Goal: Information Seeking & Learning: Learn about a topic

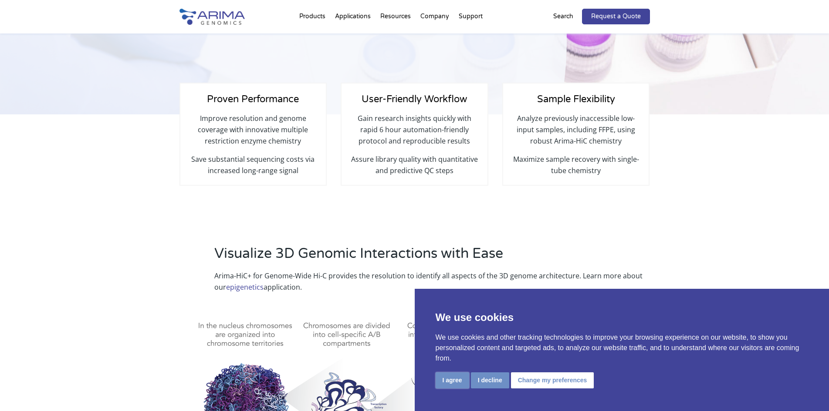
click at [452, 377] on button "I agree" at bounding box center [452, 381] width 34 height 16
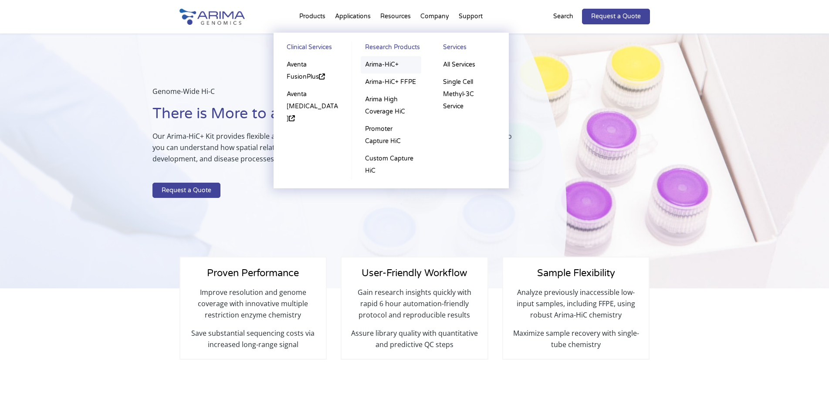
click at [387, 64] on link "Arima-HiC+" at bounding box center [391, 64] width 61 height 17
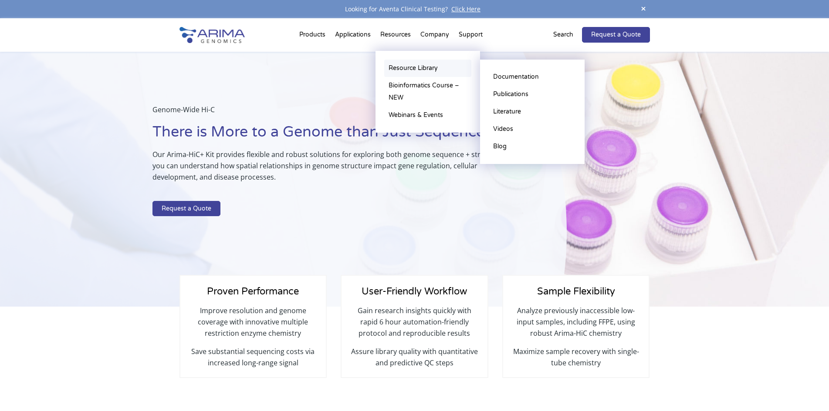
click at [400, 67] on link "Resource Library" at bounding box center [427, 68] width 87 height 17
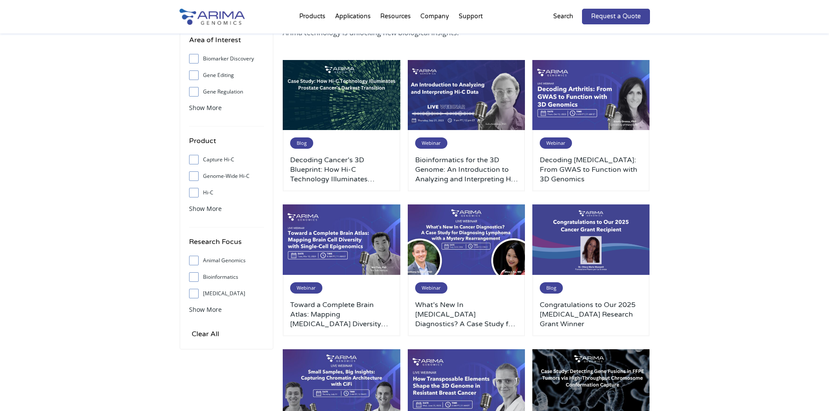
scroll to position [70, 0]
click at [193, 193] on input "Hi-C" at bounding box center [194, 192] width 6 height 6
checkbox input "true"
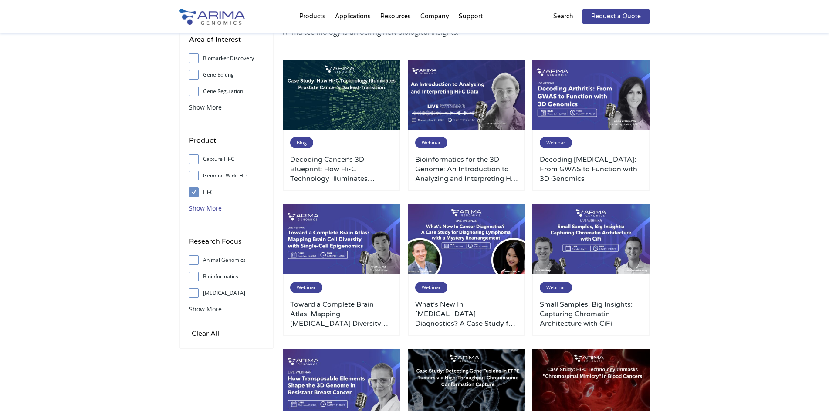
click at [206, 209] on span "Show More" at bounding box center [205, 208] width 33 height 8
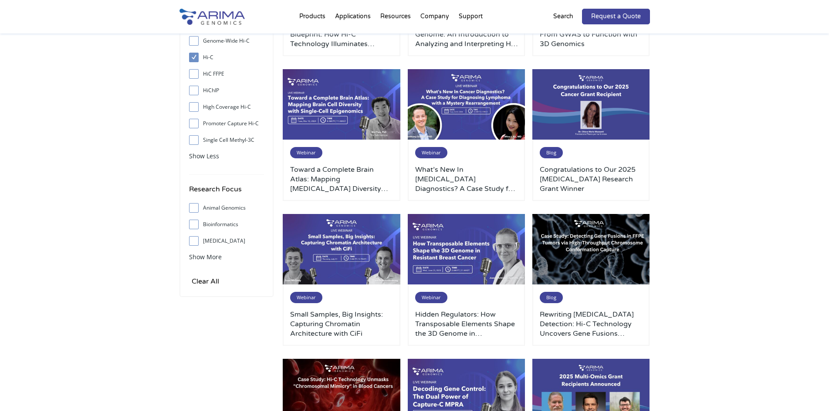
scroll to position [209, 0]
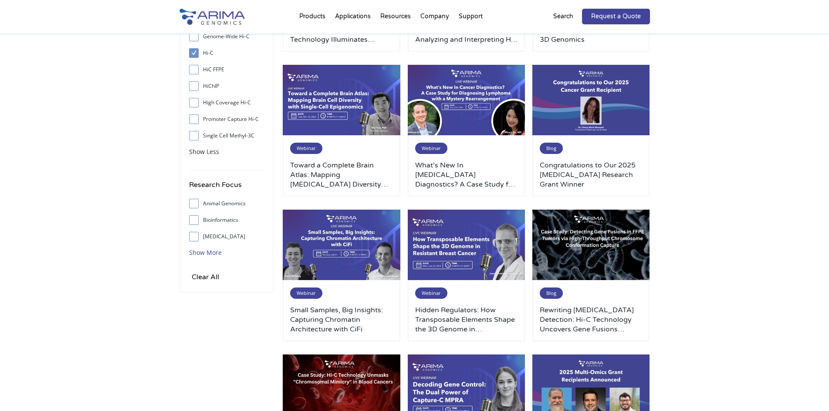
click at [202, 249] on span "Show More" at bounding box center [205, 253] width 33 height 8
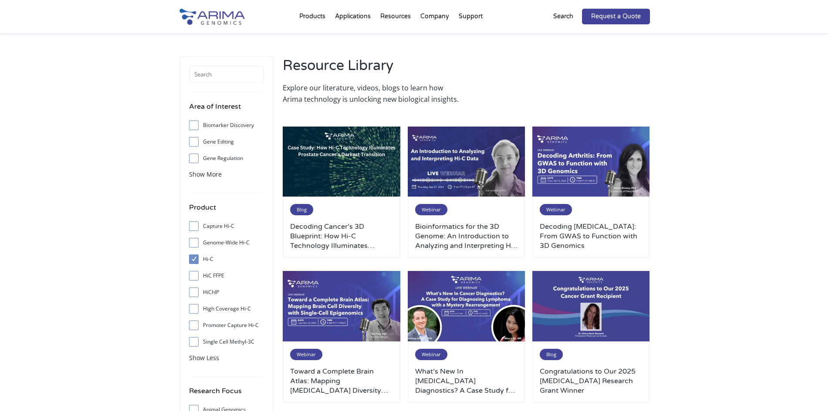
scroll to position [0, 0]
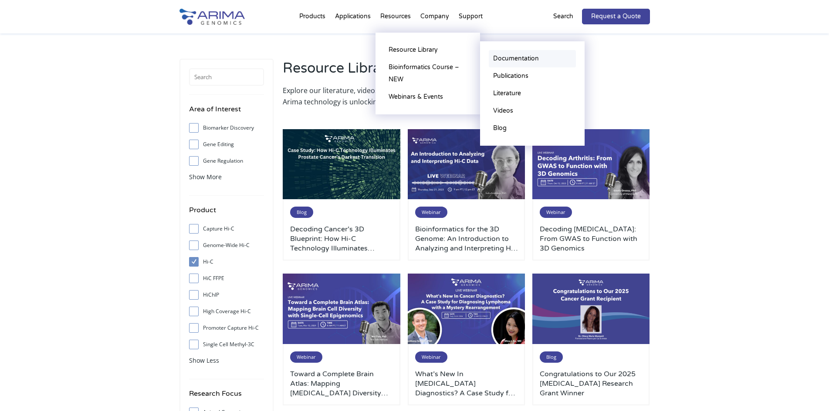
click at [504, 55] on link "Documentation" at bounding box center [532, 58] width 87 height 17
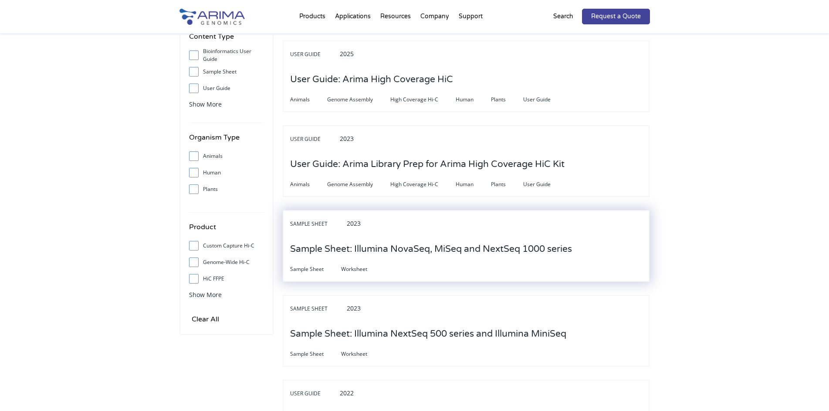
scroll to position [174, 0]
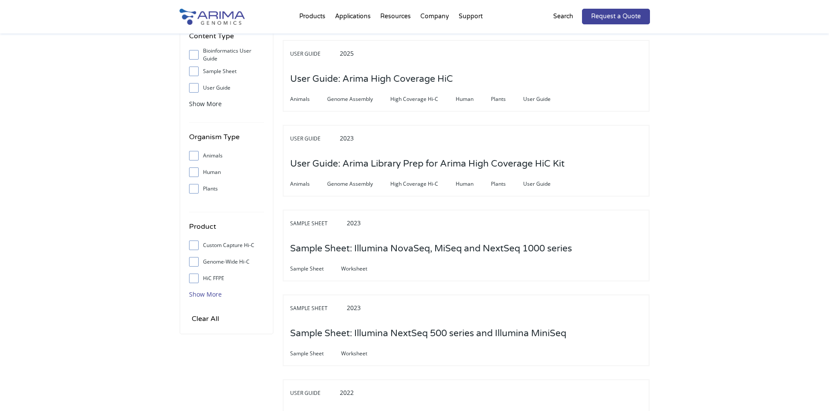
click at [215, 293] on span "Show More" at bounding box center [205, 294] width 33 height 8
click at [196, 262] on input "Genome-Wide Hi-C" at bounding box center [194, 262] width 6 height 6
checkbox input "true"
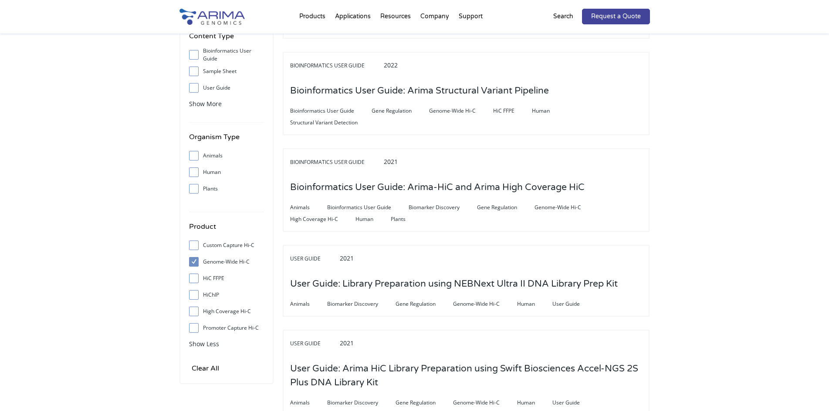
click at [195, 312] on input "High Coverage Hi-C" at bounding box center [194, 312] width 6 height 6
checkbox input "true"
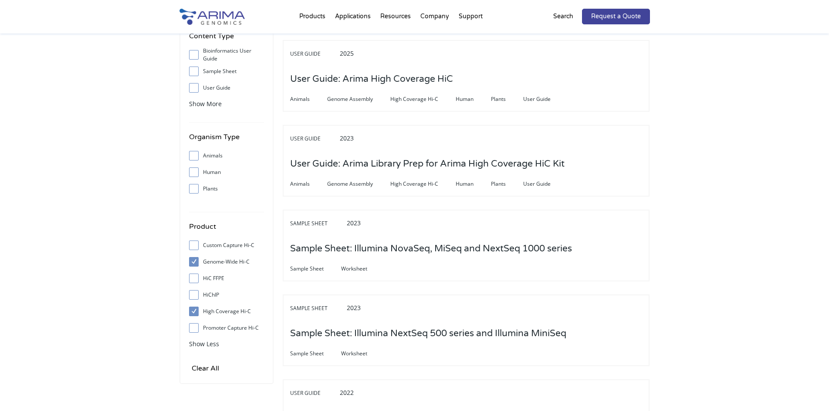
drag, startPoint x: 452, startPoint y: 246, endPoint x: 741, endPoint y: 205, distance: 292.4
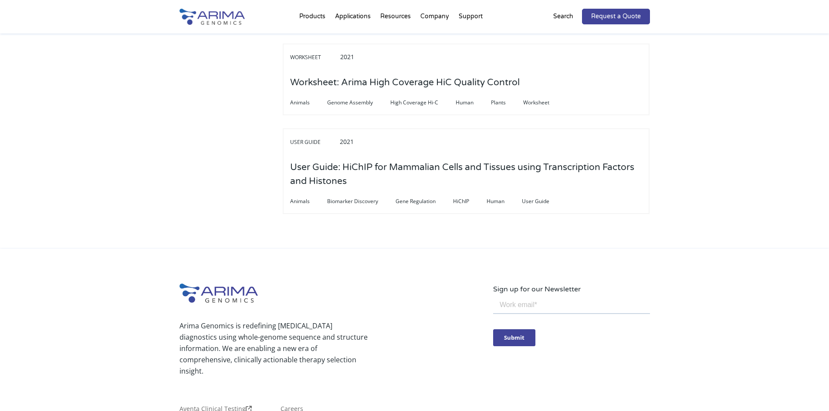
scroll to position [2886, 0]
